Goal: Transaction & Acquisition: Purchase product/service

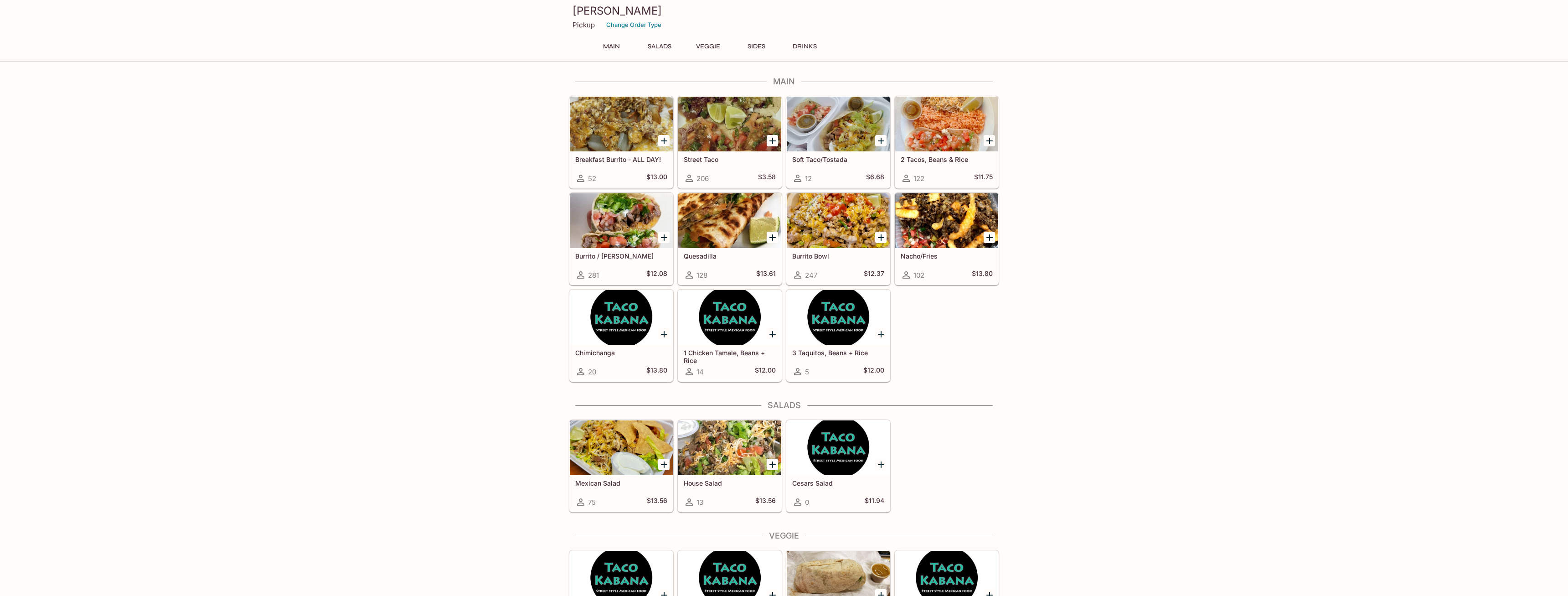
click at [980, 355] on div "Breakfast Burrito - ALL DAY! 52 $13.00 Street Taco 206 $3.58 Soft Taco/Tostada …" at bounding box center [782, 237] width 434 height 290
click at [943, 157] on h5 "2 Tacos, Beans & Rice" at bounding box center [947, 159] width 92 height 8
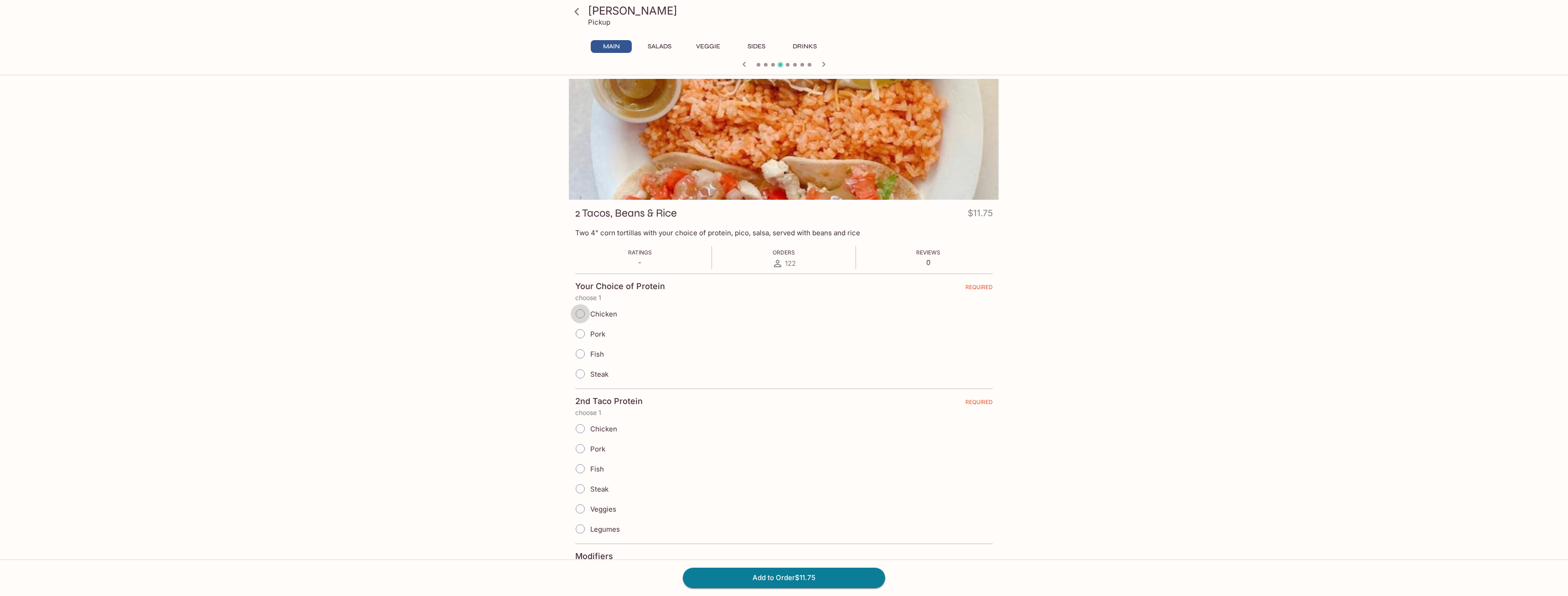
click at [578, 317] on input "Chicken" at bounding box center [580, 313] width 19 height 19
radio input "true"
click at [579, 374] on input "Steak" at bounding box center [580, 373] width 19 height 19
click at [579, 374] on input "Steak" at bounding box center [580, 373] width 19 height 19
radio input "true"
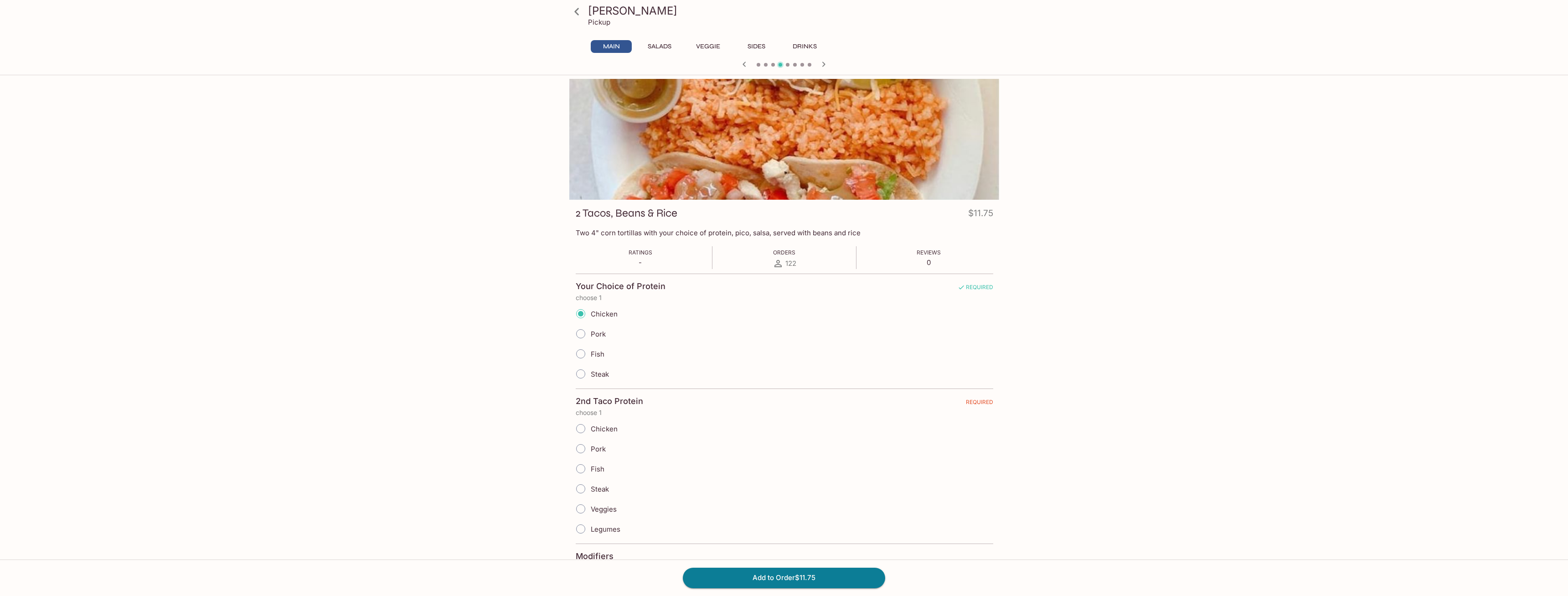
radio input "true"
click at [582, 492] on input "Steak" at bounding box center [580, 488] width 19 height 19
radio input "true"
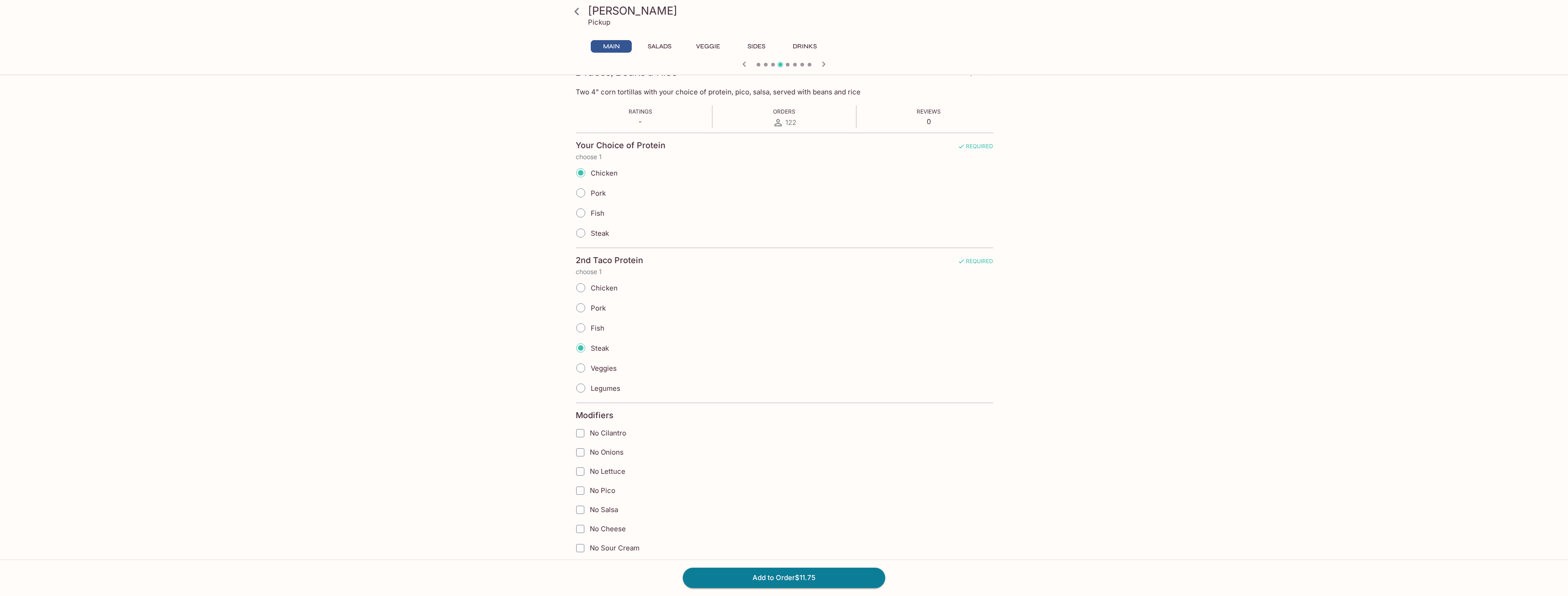
scroll to position [186, 0]
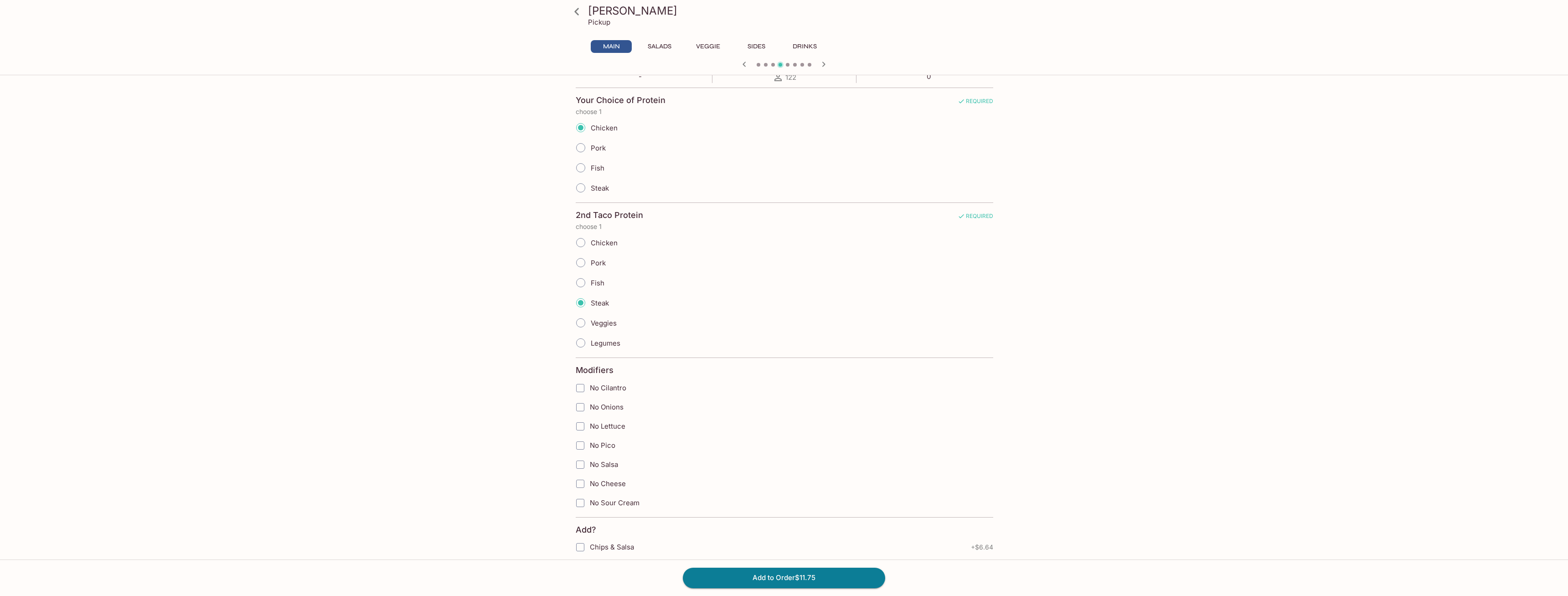
click at [517, 433] on div "Taco Kabana Pickup Main Salads Veggie Sides Drinks Soft Taco/Tostada $6.68 One …" at bounding box center [784, 600] width 584 height 1414
drag, startPoint x: 583, startPoint y: 386, endPoint x: 577, endPoint y: 388, distance: 6.3
click at [577, 388] on input "No Cilantro" at bounding box center [580, 388] width 18 height 18
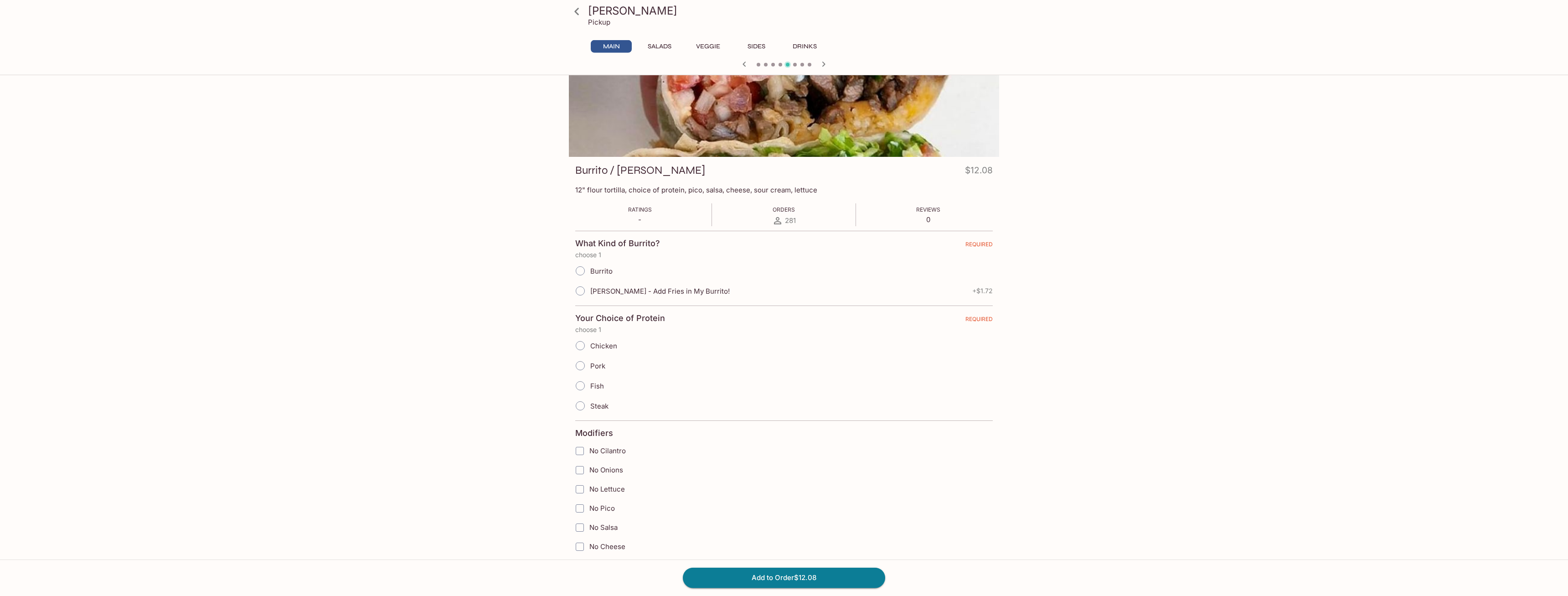
scroll to position [0, 0]
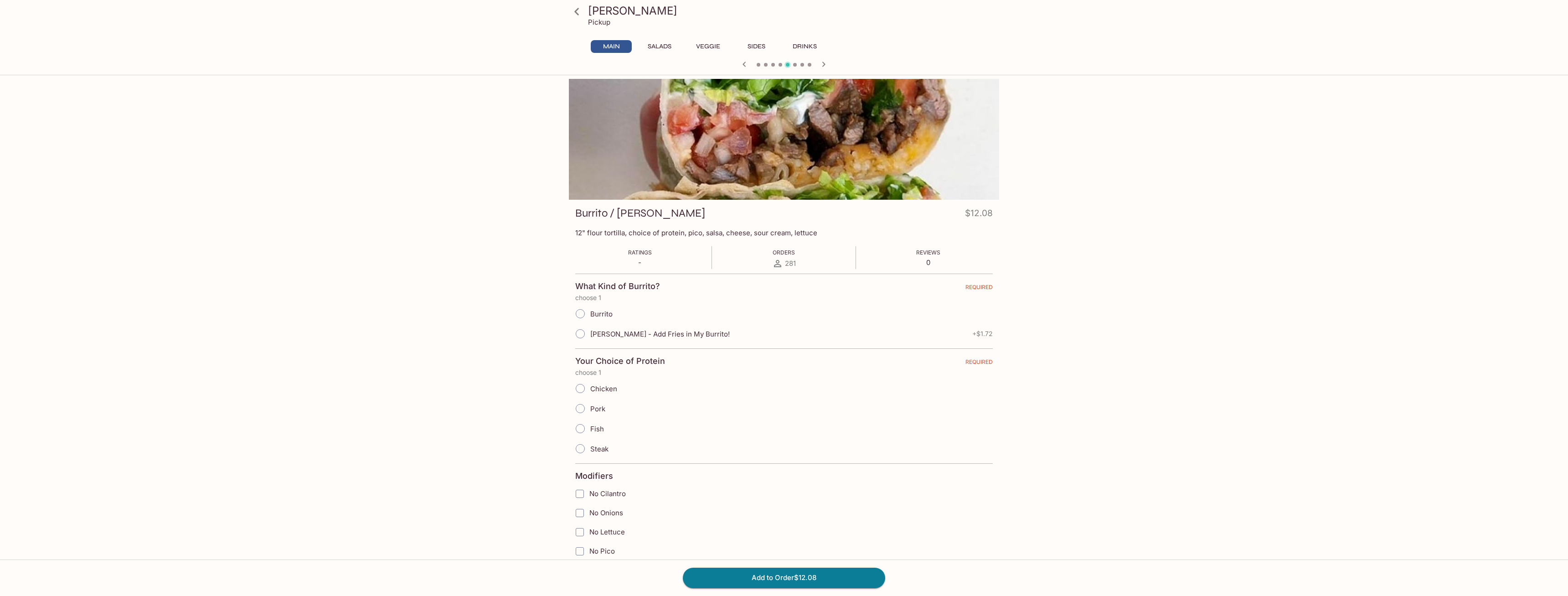
click at [747, 66] on icon "button" at bounding box center [744, 65] width 11 height 11
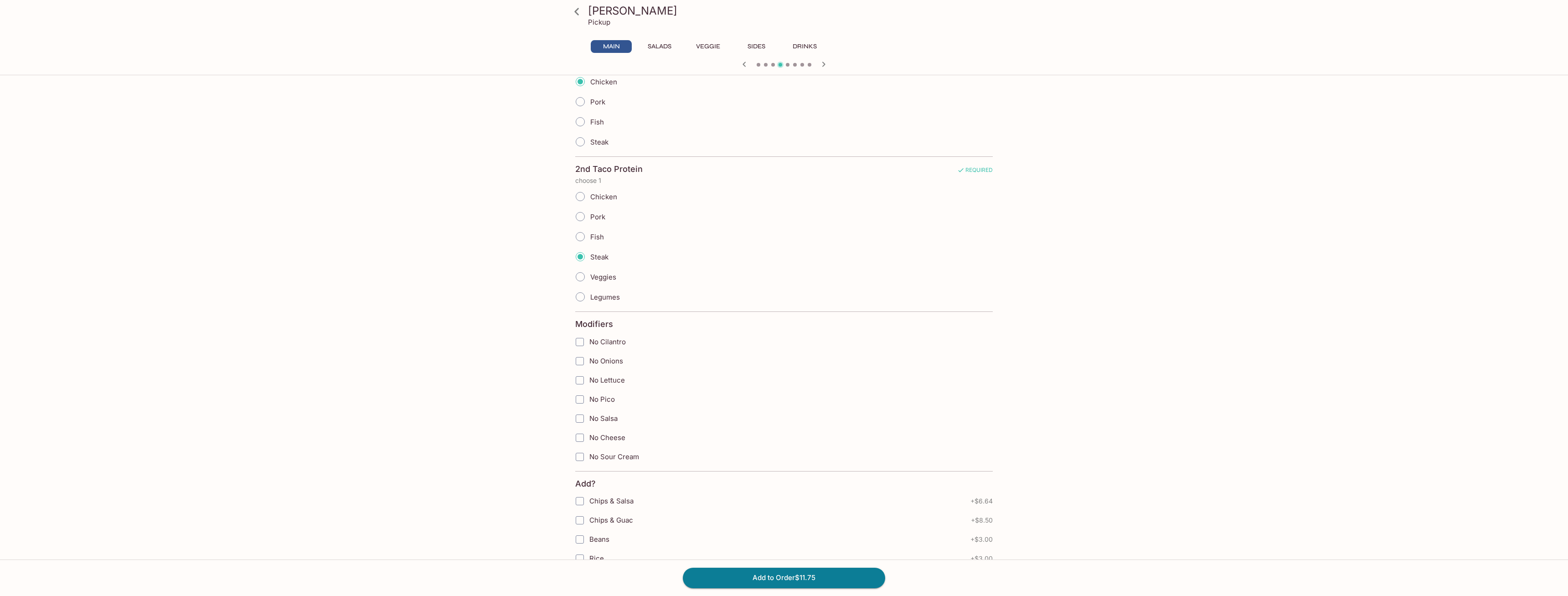
scroll to position [233, 0]
click at [579, 340] on input "No Cilantro" at bounding box center [580, 342] width 18 height 18
checkbox input "true"
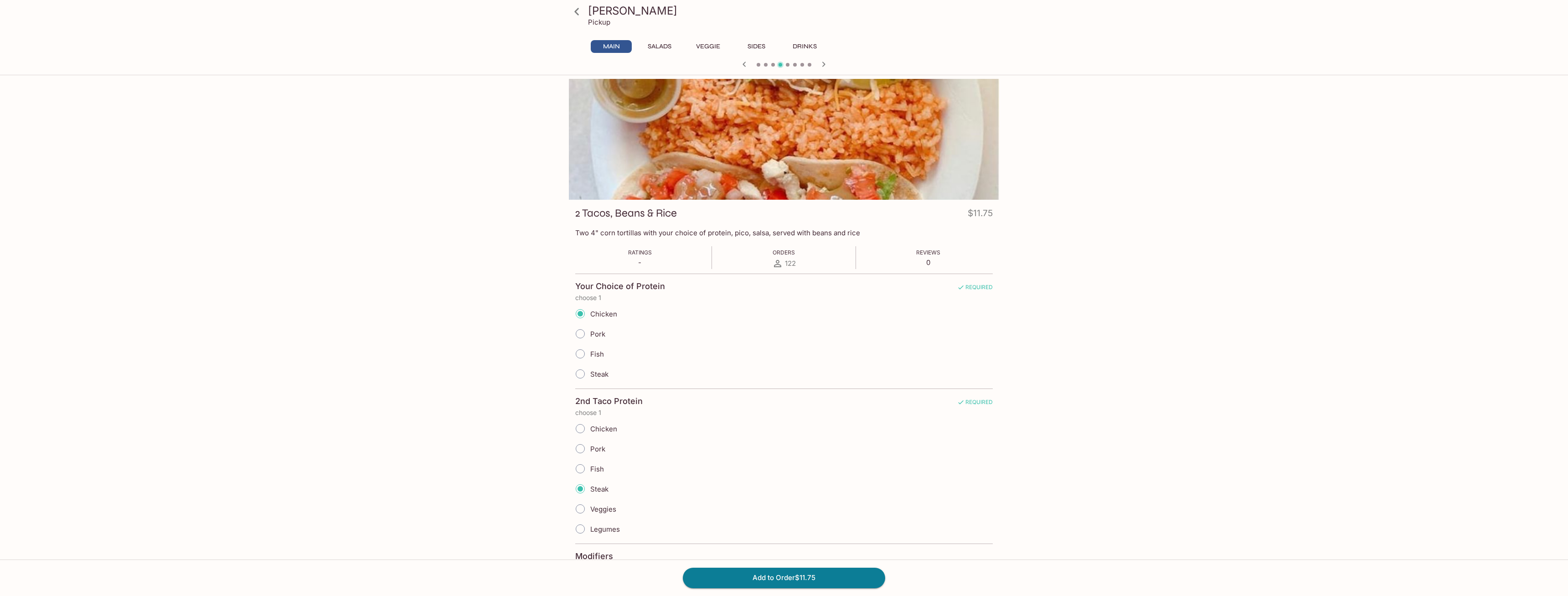
click at [1106, 168] on div "Taco Kabana Pickup Main Salads Veggie Sides Drinks Soft Taco/Tostada $6.68 One …" at bounding box center [784, 377] width 1568 height 596
click at [577, 15] on icon at bounding box center [577, 12] width 16 height 16
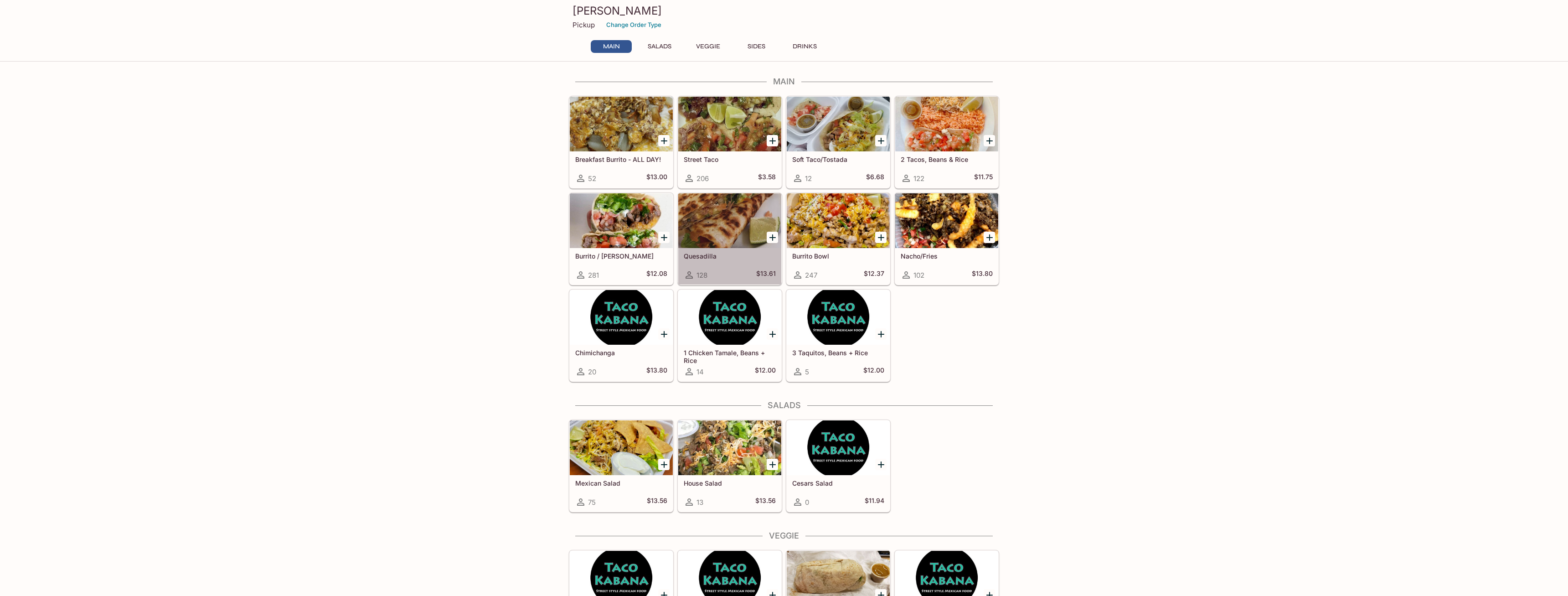
click at [727, 202] on div at bounding box center [729, 221] width 103 height 55
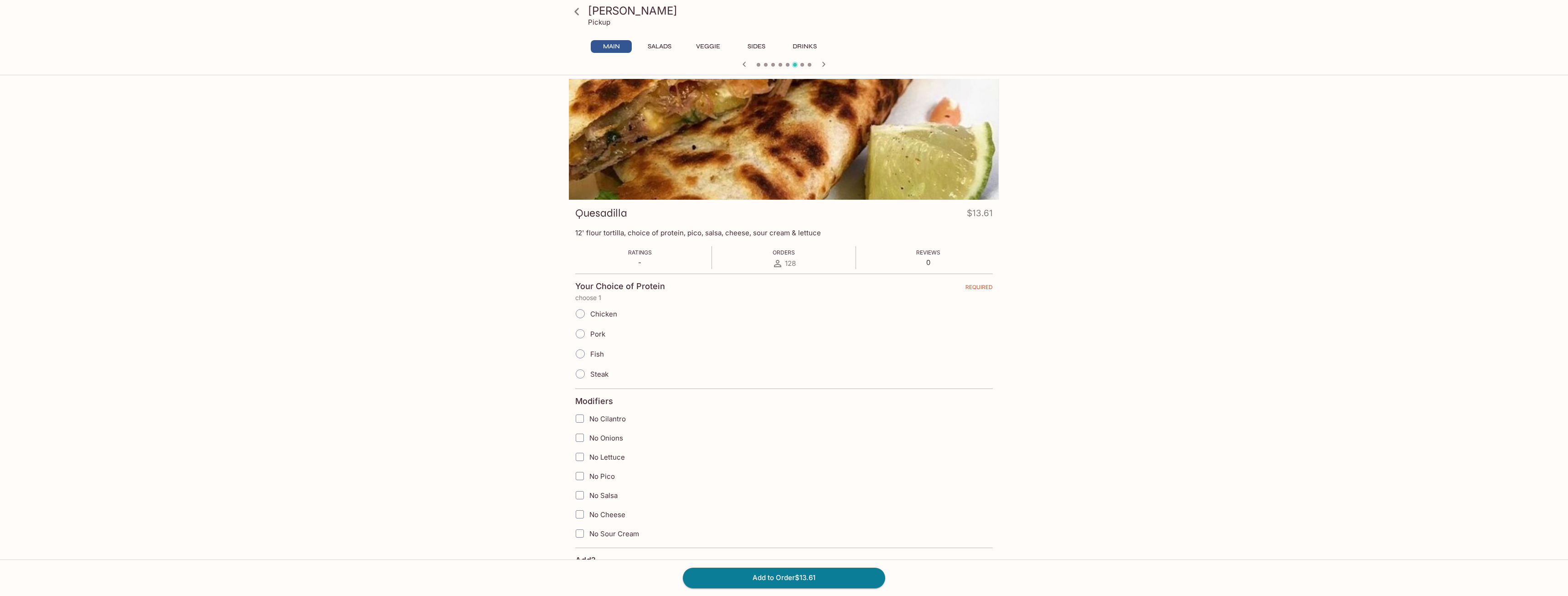
click at [812, 154] on div at bounding box center [784, 139] width 430 height 121
click at [579, 315] on input "Chicken" at bounding box center [580, 313] width 19 height 19
radio input "true"
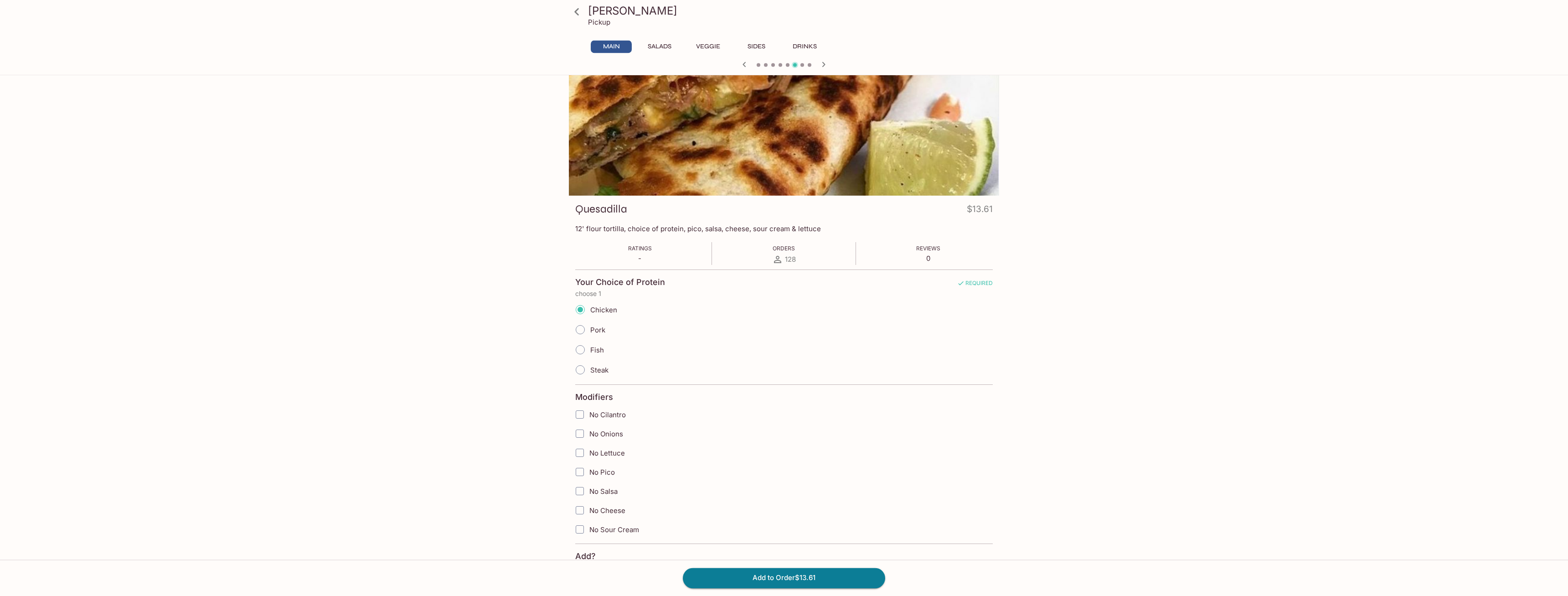
scroll to position [46, 0]
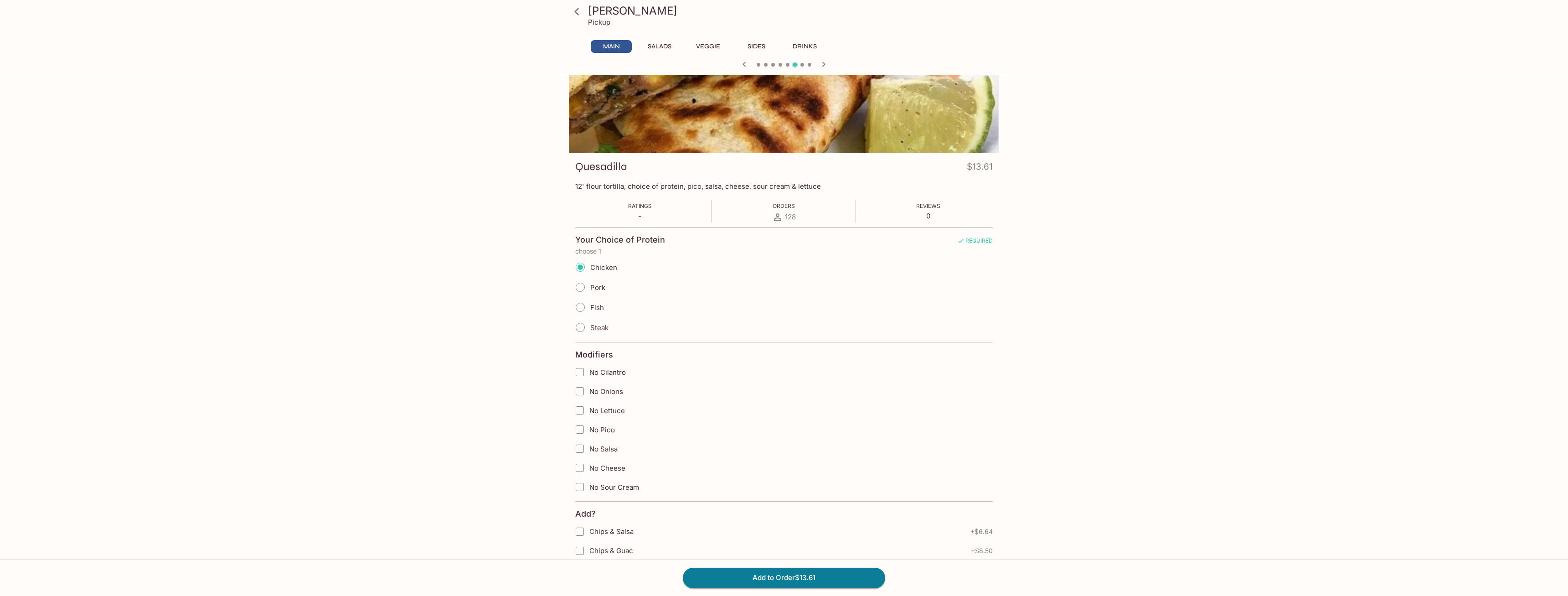
click at [577, 391] on input "No Onions" at bounding box center [580, 391] width 18 height 18
checkbox input "true"
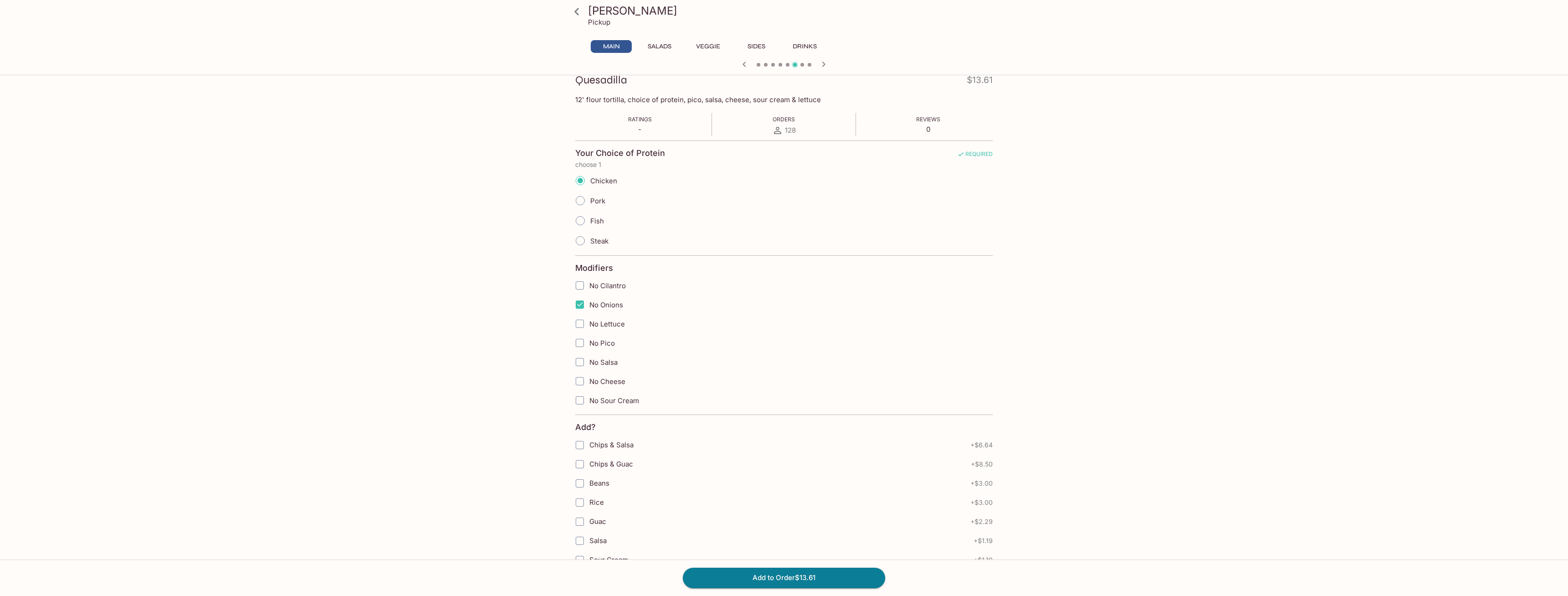
scroll to position [0, 0]
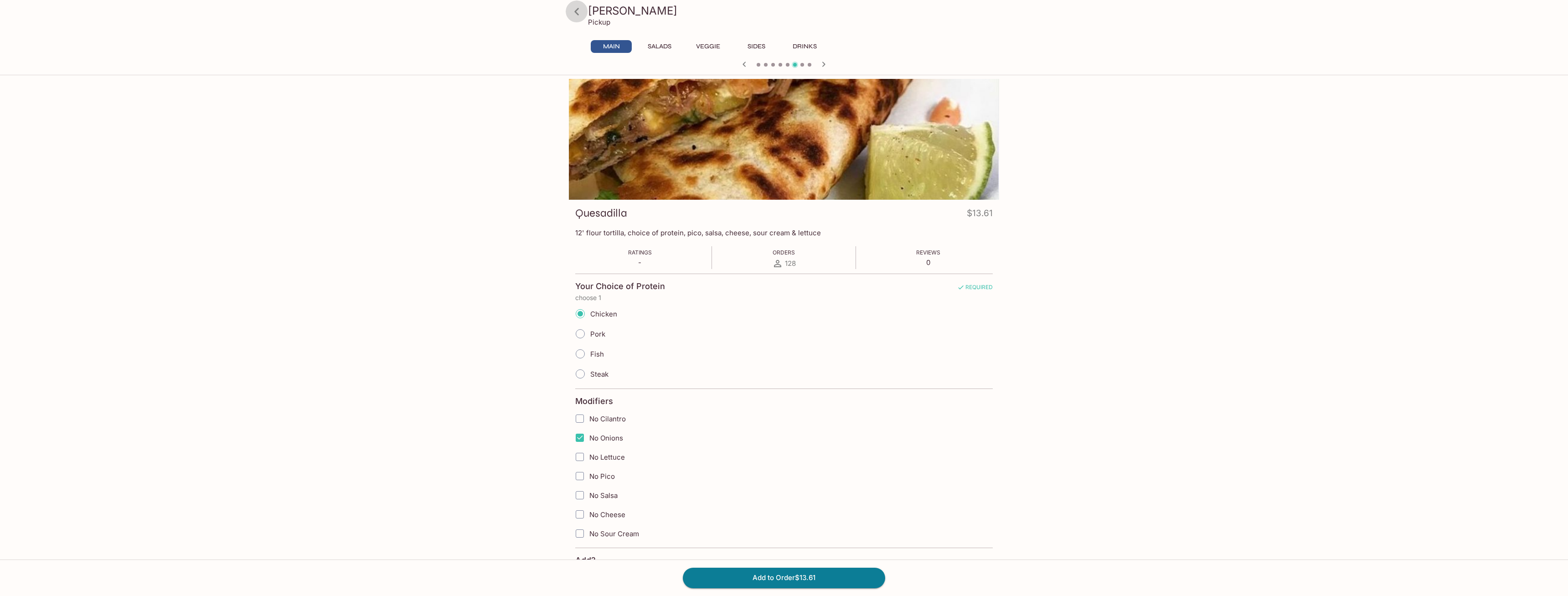
click at [579, 10] on icon at bounding box center [577, 12] width 16 height 16
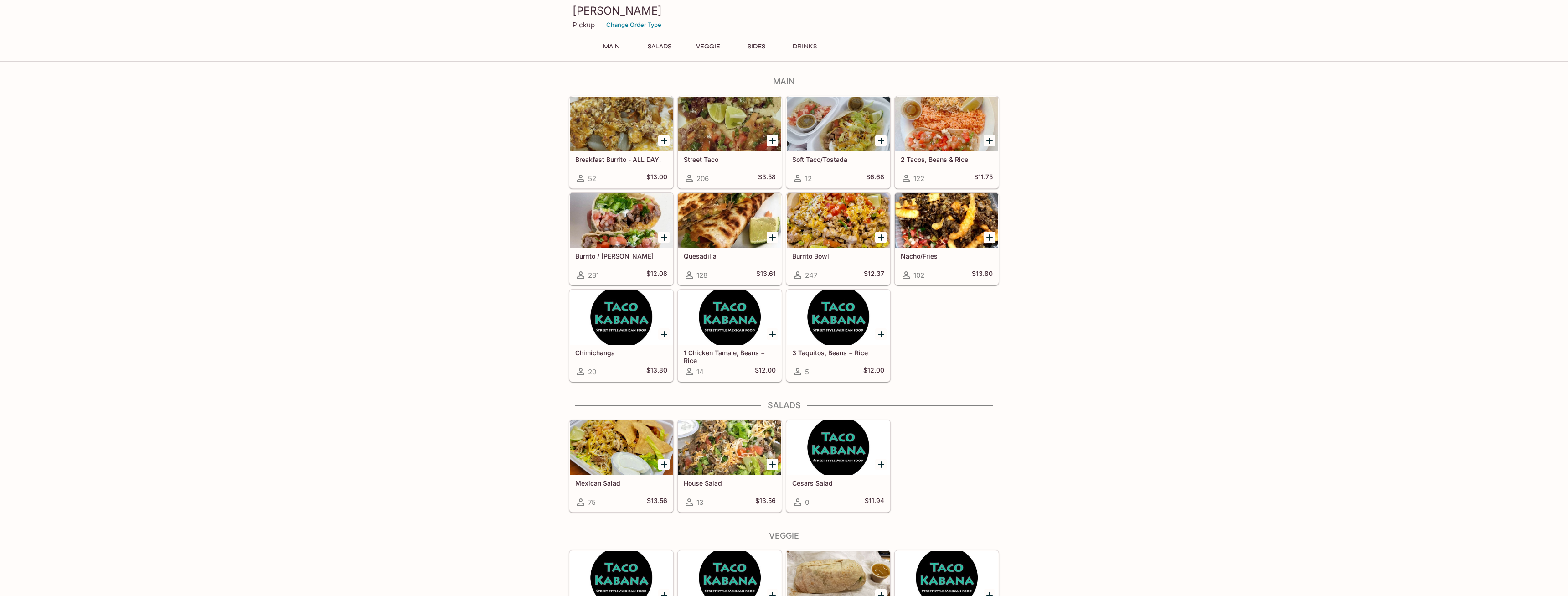
click at [704, 52] on button "Veggie" at bounding box center [707, 46] width 41 height 13
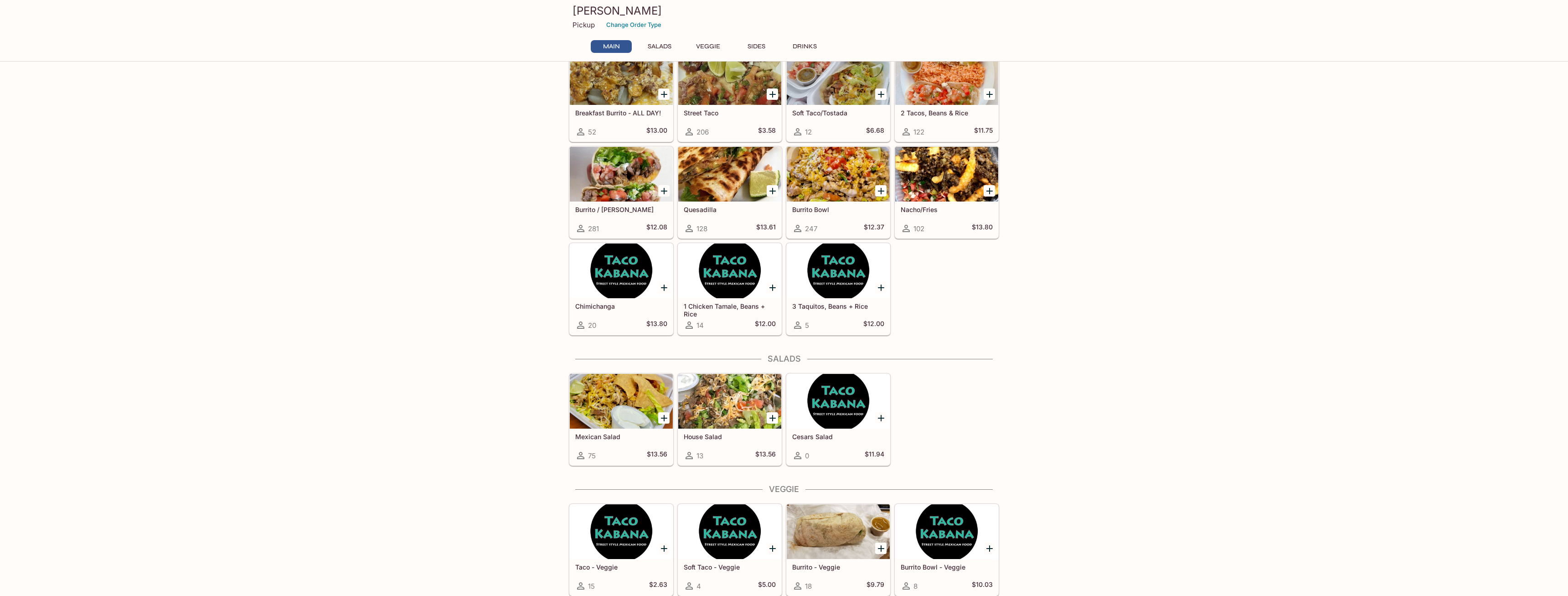
scroll to position [93, 0]
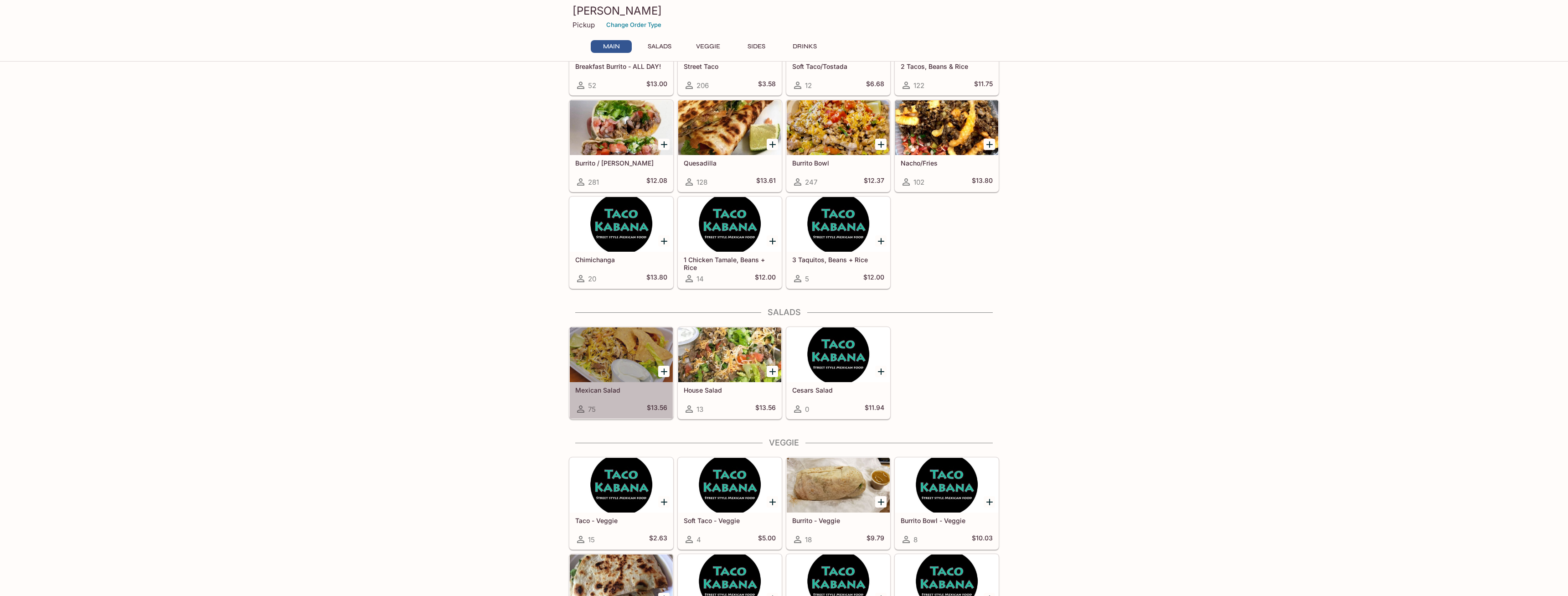
click at [632, 348] on div at bounding box center [621, 355] width 103 height 55
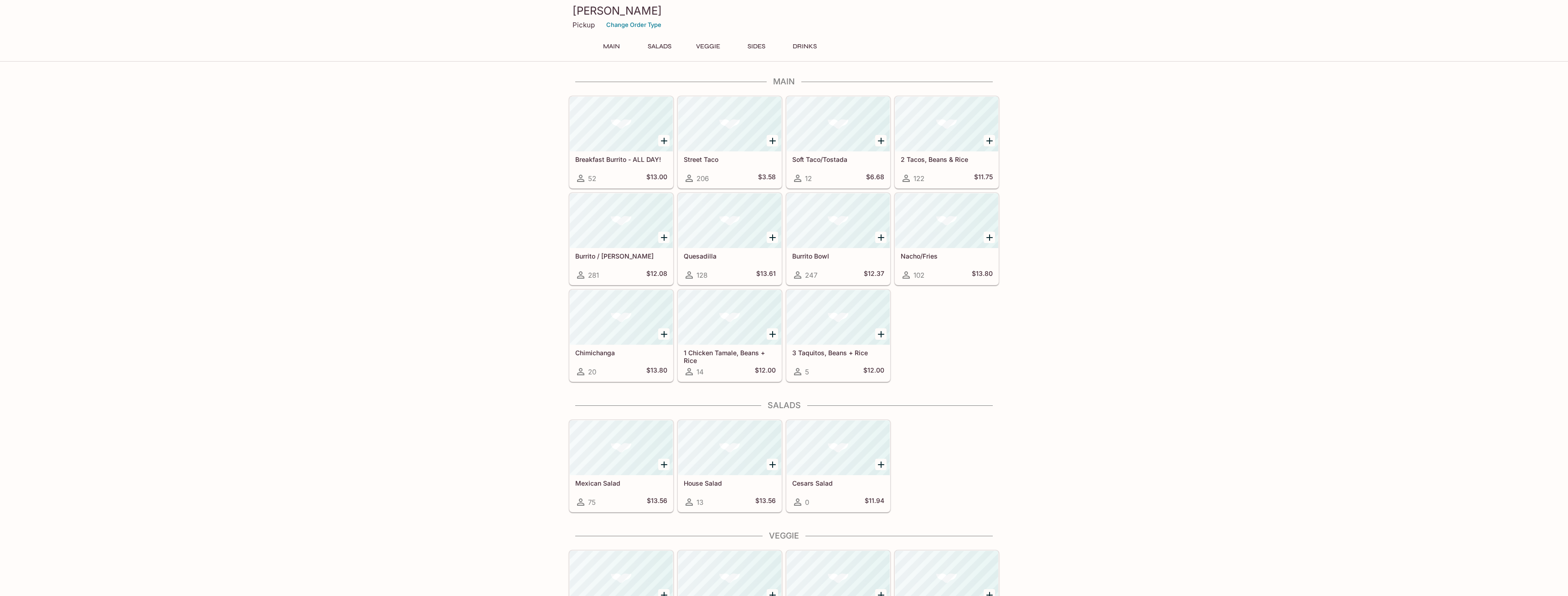
scroll to position [65, 0]
